Goal: Find specific page/section: Find specific page/section

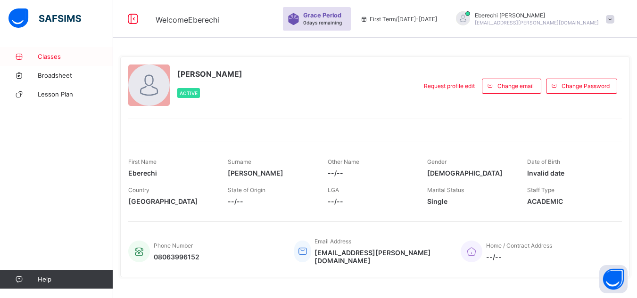
click at [48, 57] on span "Classes" at bounding box center [75, 57] width 75 height 8
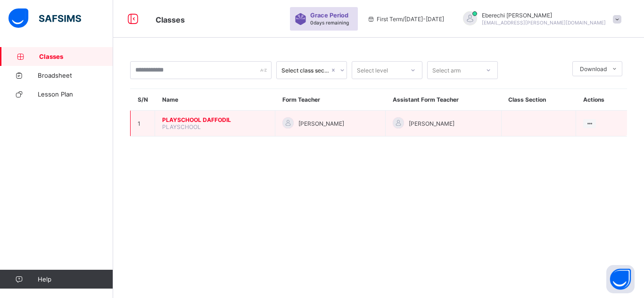
click at [181, 124] on span "PLAYSCHOOL" at bounding box center [181, 126] width 39 height 7
click at [182, 130] on span "PLAYSCHOOL" at bounding box center [181, 126] width 39 height 7
click at [183, 116] on span "PLAYSCHOOL DAFFODIL" at bounding box center [215, 119] width 106 height 7
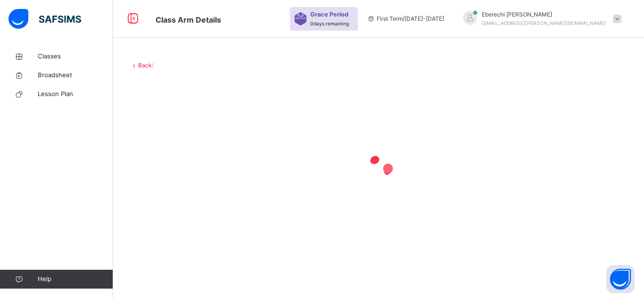
click at [502, 165] on div at bounding box center [378, 169] width 497 height 38
click at [54, 57] on span "Classes" at bounding box center [75, 56] width 75 height 9
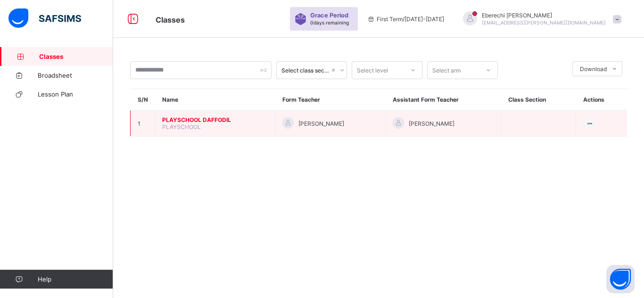
click at [196, 116] on td "PLAYSCHOOL DAFFODIL PLAYSCHOOL" at bounding box center [215, 124] width 120 height 26
click at [207, 120] on span "PLAYSCHOOL DAFFODIL" at bounding box center [215, 119] width 106 height 7
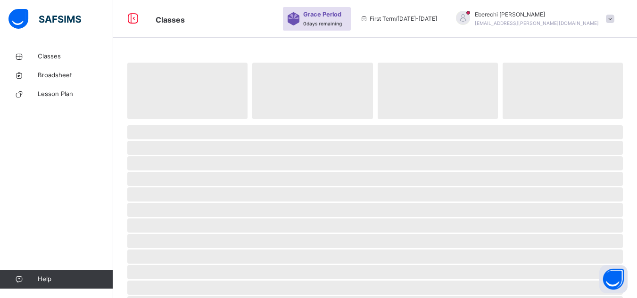
click at [207, 120] on span at bounding box center [374, 121] width 495 height 5
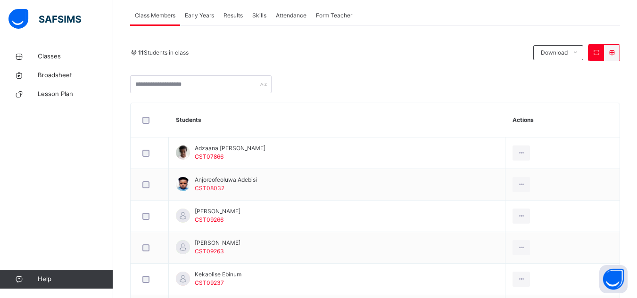
scroll to position [164, 0]
